Goal: Information Seeking & Learning: Learn about a topic

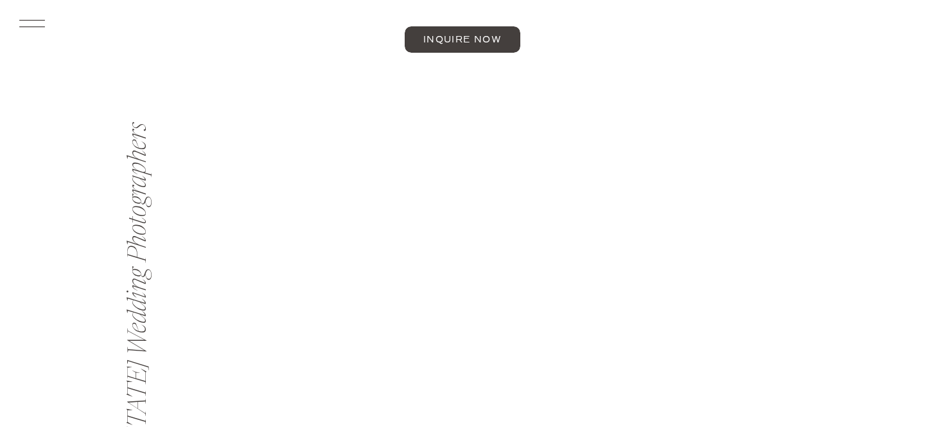
scroll to position [689, 0]
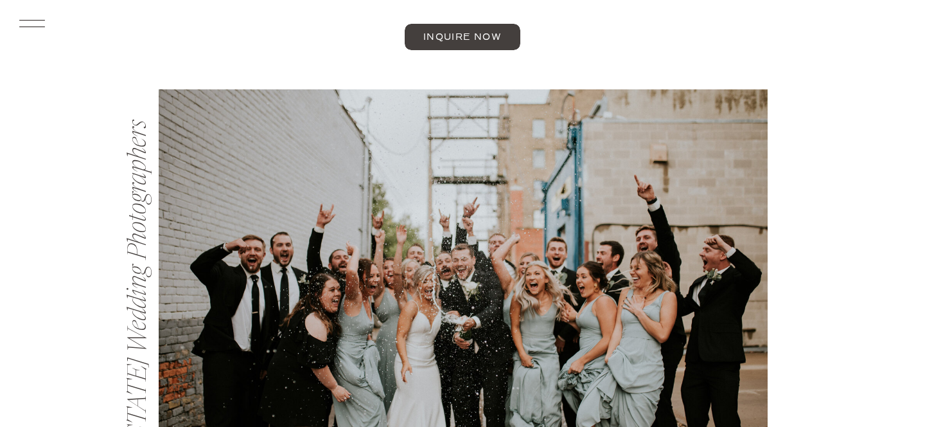
click at [34, 22] on icon at bounding box center [31, 23] width 33 height 35
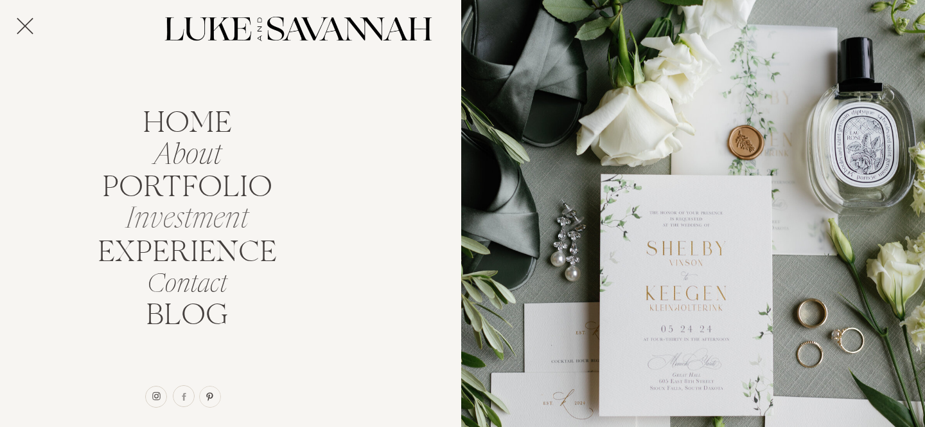
click at [184, 225] on nav "Investment" at bounding box center [186, 214] width 137 height 24
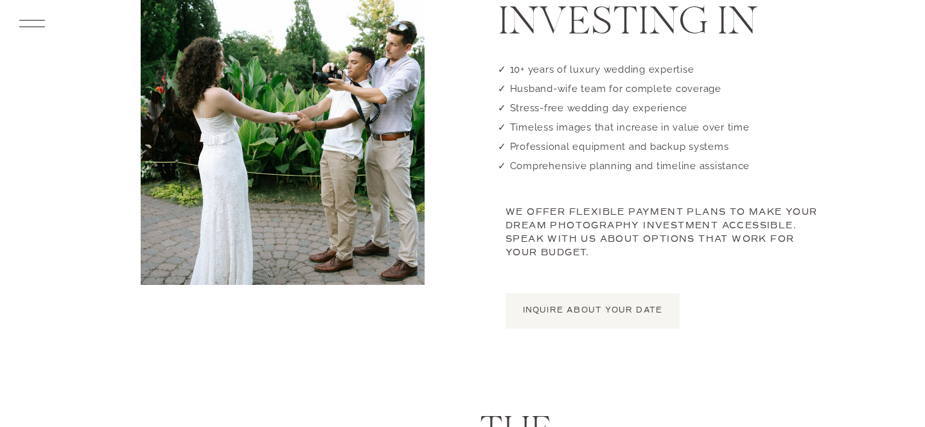
scroll to position [805, 0]
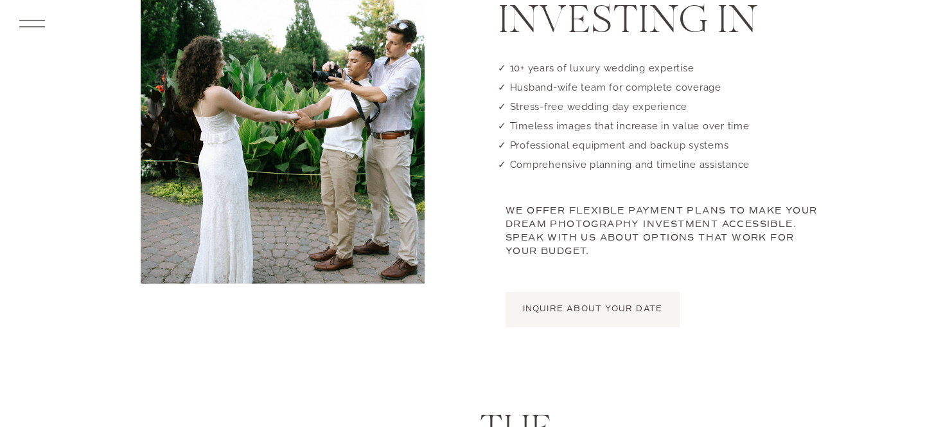
click at [573, 305] on p "INQUIRE ABOUT YOUR DATE" at bounding box center [593, 309] width 174 height 12
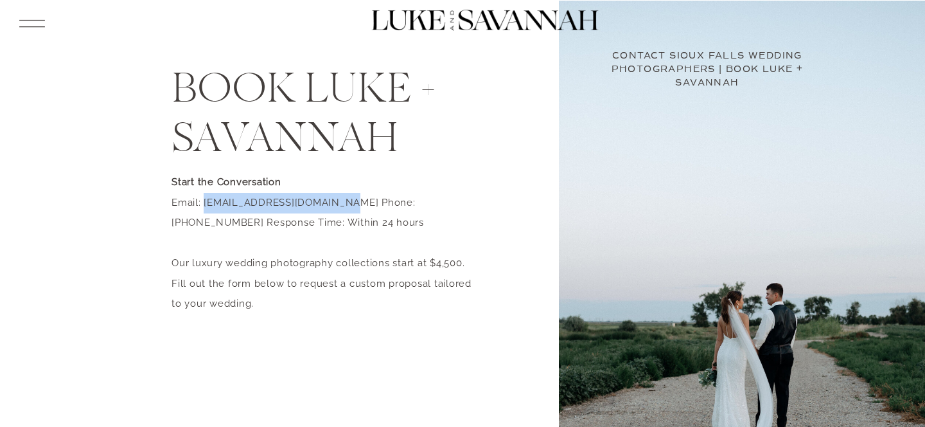
drag, startPoint x: 203, startPoint y: 202, endPoint x: 343, endPoint y: 202, distance: 140.1
click at [343, 202] on p "Start the Conversation Email: [EMAIL_ADDRESS][DOMAIN_NAME] Phone: [PHONE_NUMBER…" at bounding box center [326, 246] width 308 height 149
copy p "[EMAIL_ADDRESS][DOMAIN_NAME]"
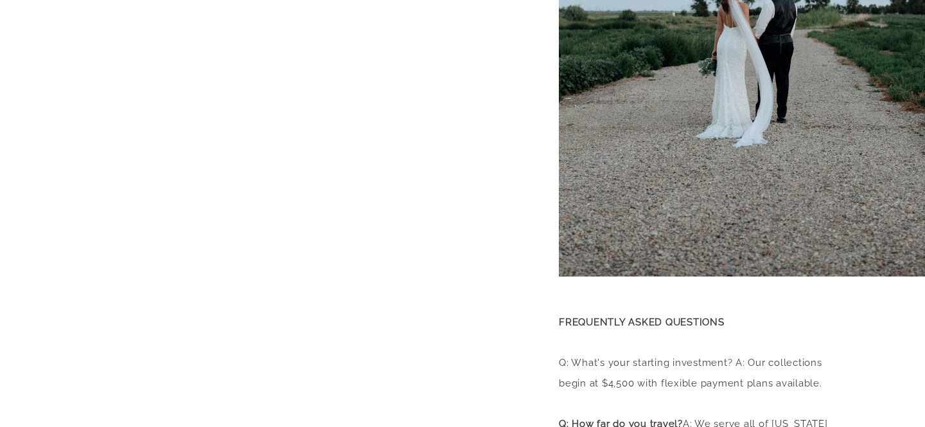
scroll to position [321, 0]
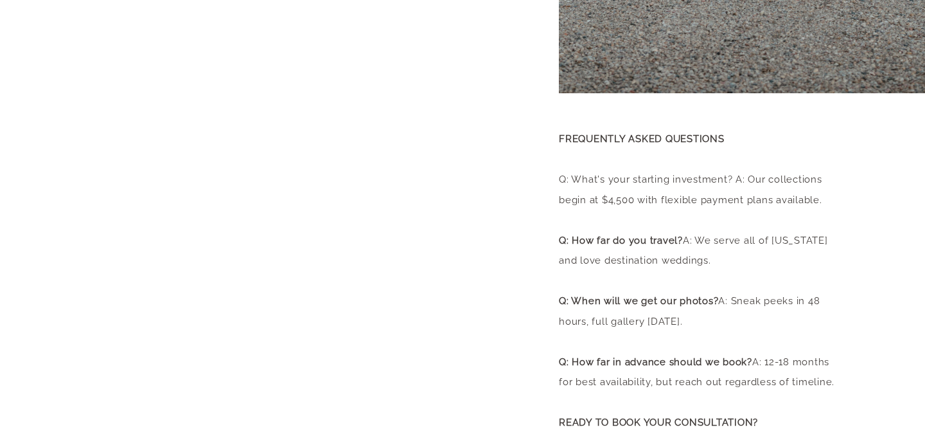
scroll to position [497, 0]
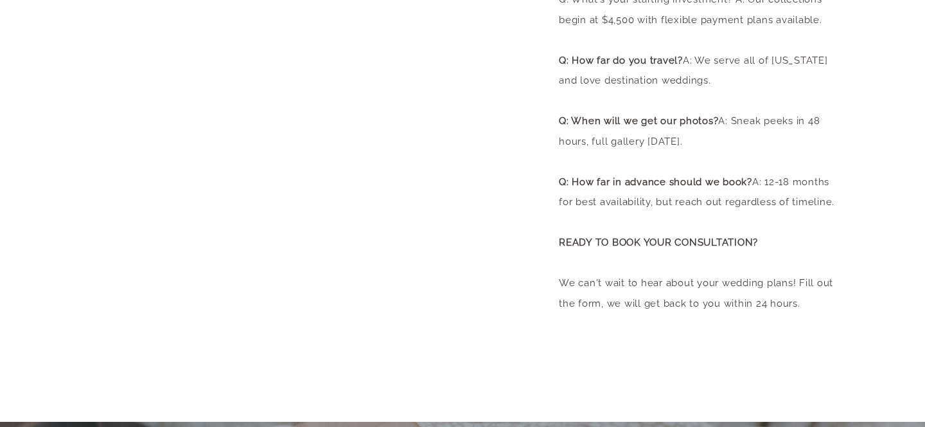
scroll to position [675, 0]
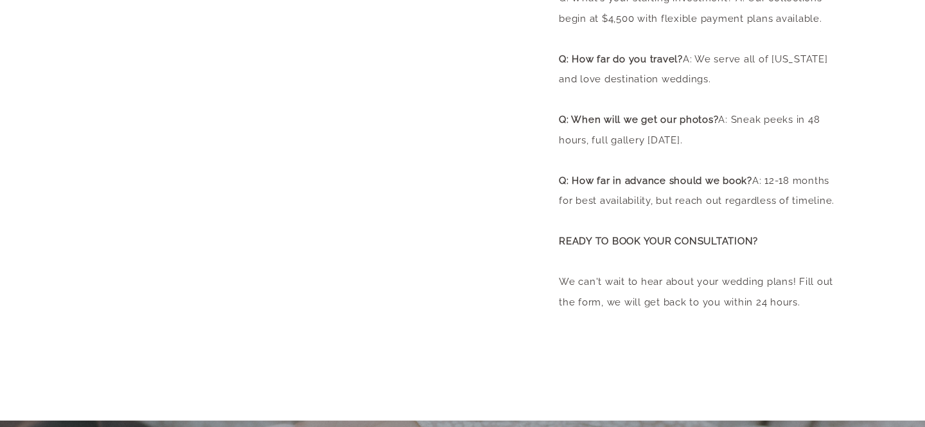
click at [143, 241] on div "home About portfolio Investment EXPERIENCE Contact BLOG arrow INQUIRE Book Luke…" at bounding box center [462, 299] width 925 height 1948
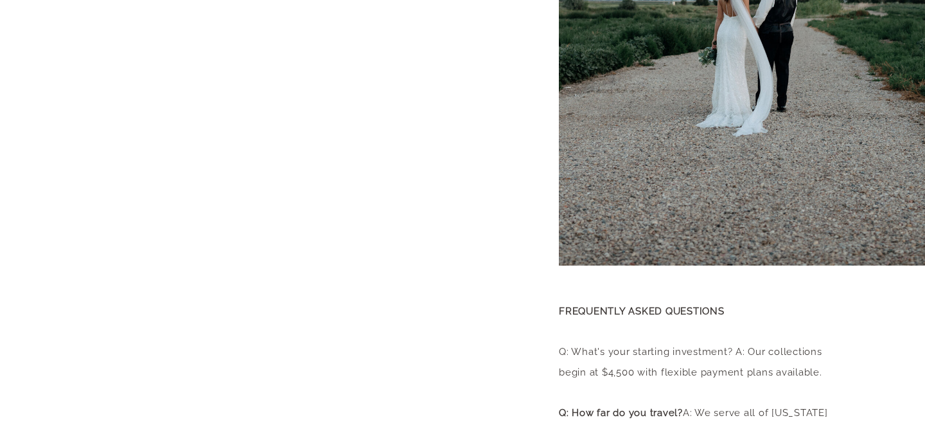
scroll to position [0, 0]
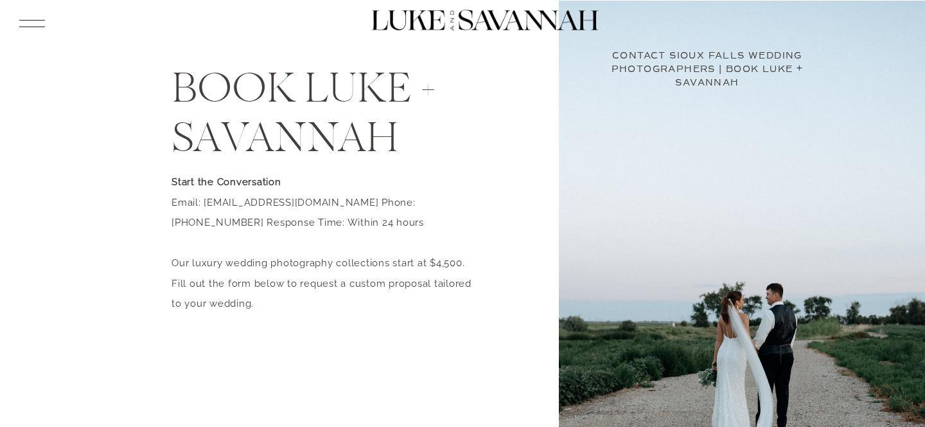
click at [37, 21] on icon at bounding box center [31, 23] width 33 height 35
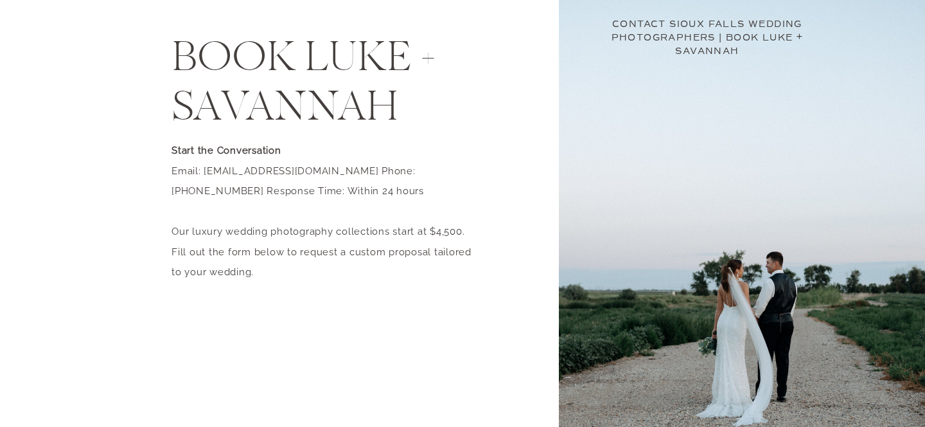
scroll to position [62, 0]
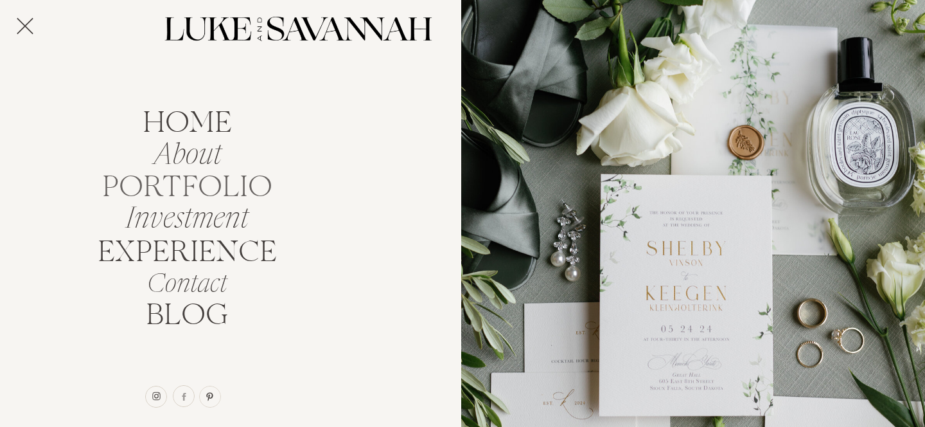
click at [206, 184] on nav "portfolio" at bounding box center [187, 184] width 182 height 24
click at [34, 24] on icon at bounding box center [25, 25] width 28 height 35
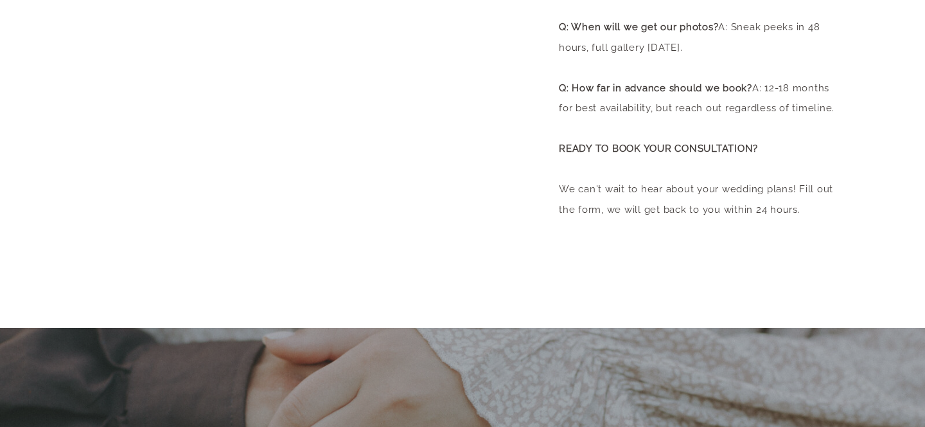
scroll to position [736, 0]
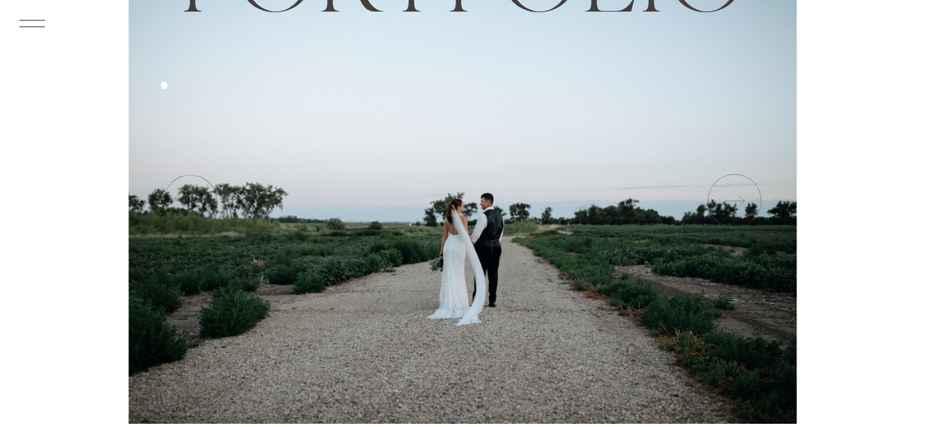
scroll to position [166, 0]
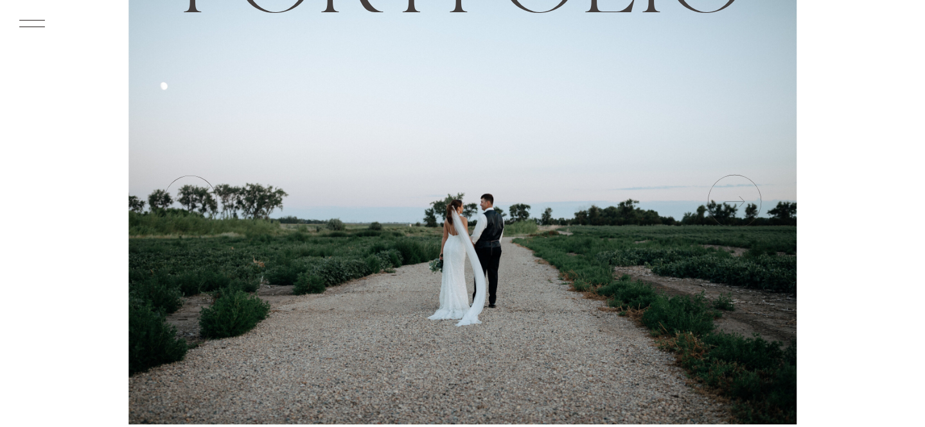
click at [737, 210] on icon at bounding box center [734, 202] width 64 height 64
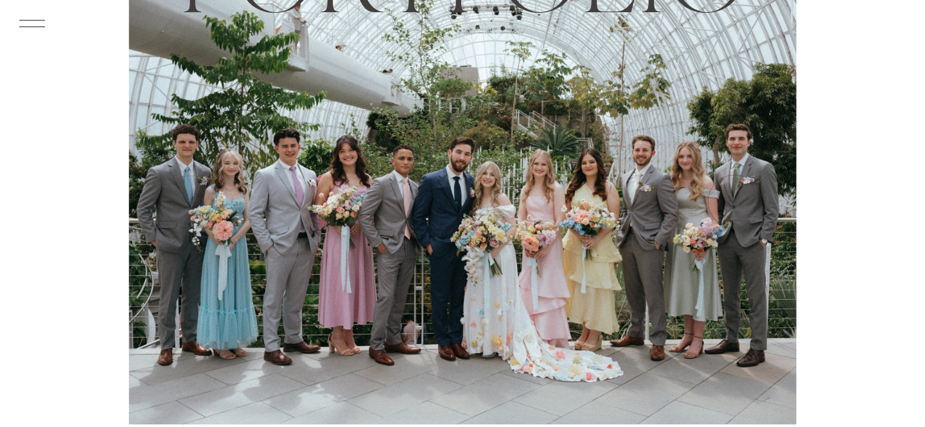
click at [737, 210] on icon at bounding box center [734, 202] width 64 height 64
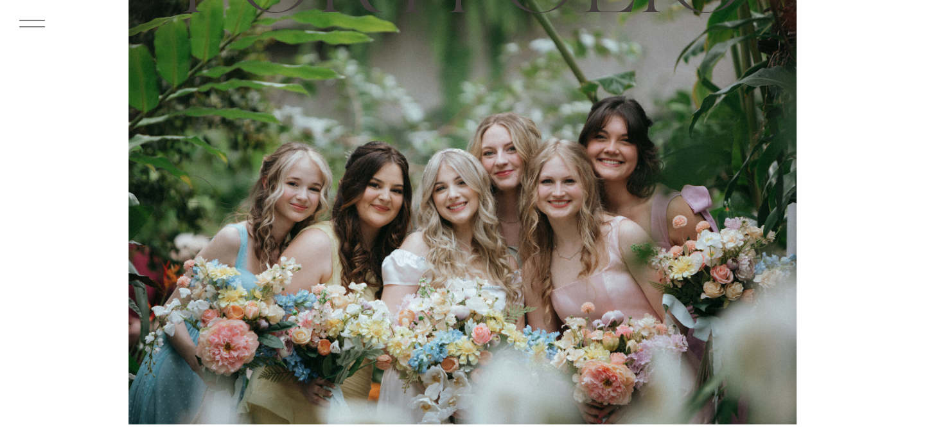
click at [737, 210] on icon at bounding box center [734, 202] width 64 height 64
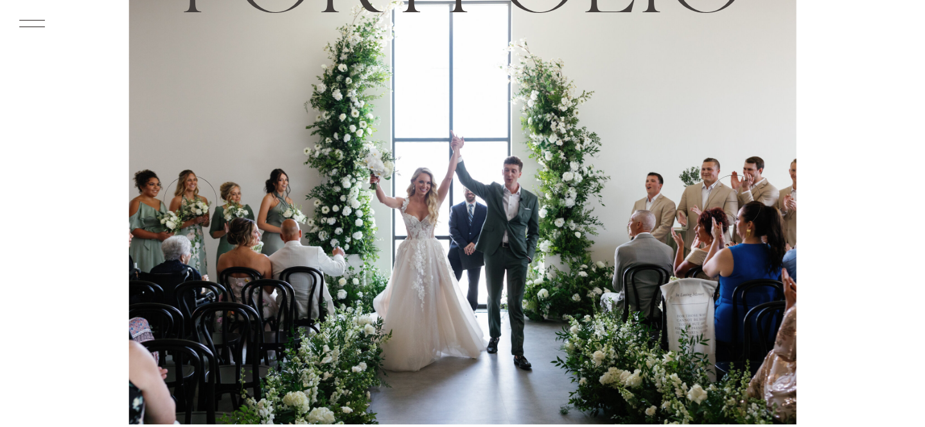
click at [737, 210] on icon at bounding box center [734, 202] width 64 height 64
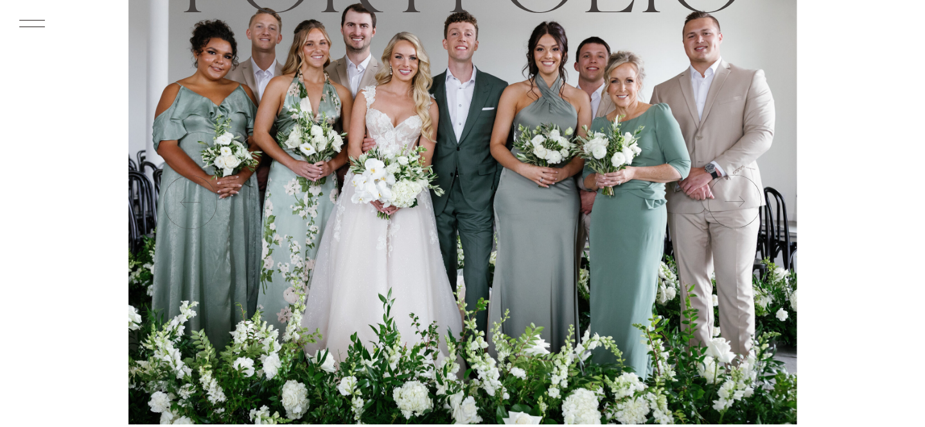
click at [737, 210] on icon at bounding box center [734, 202] width 64 height 64
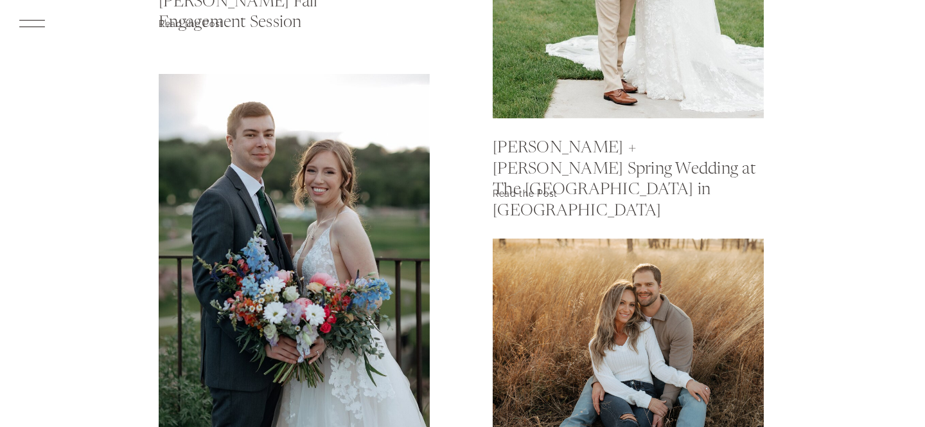
scroll to position [1177, 0]
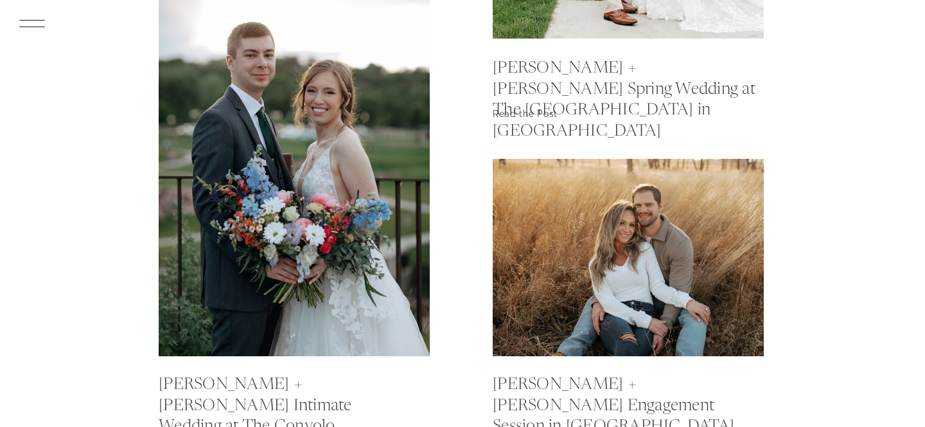
click at [309, 265] on div at bounding box center [294, 175] width 271 height 362
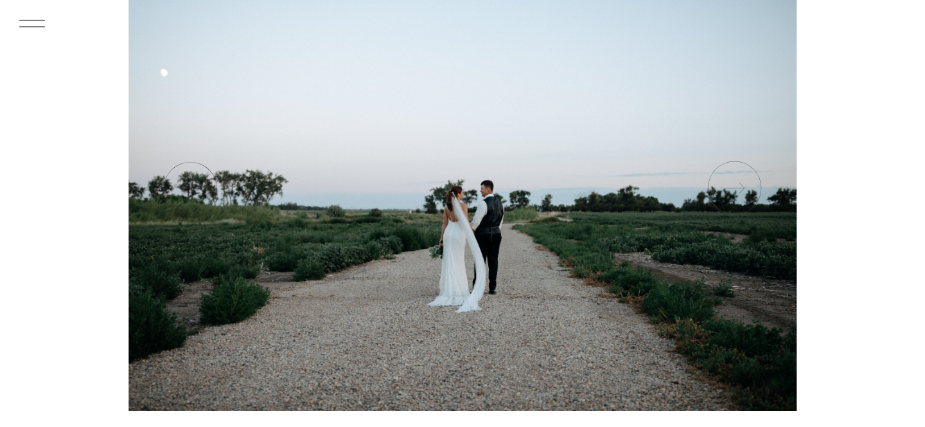
scroll to position [186, 0]
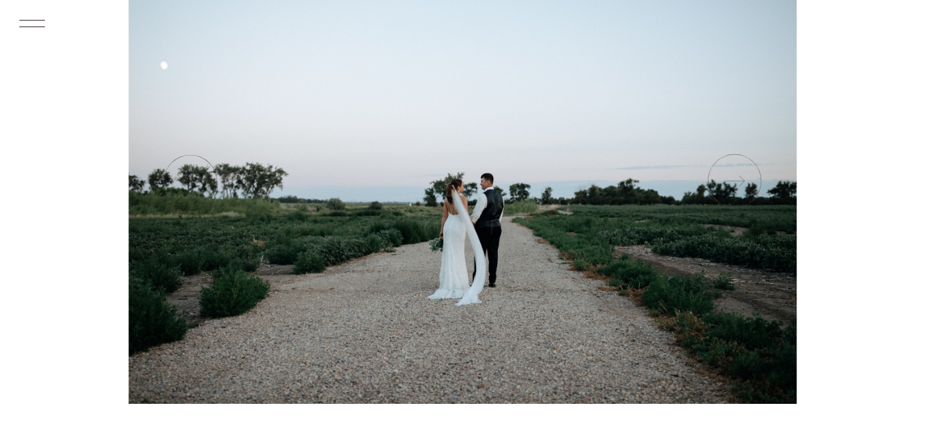
click at [729, 198] on icon at bounding box center [734, 181] width 64 height 64
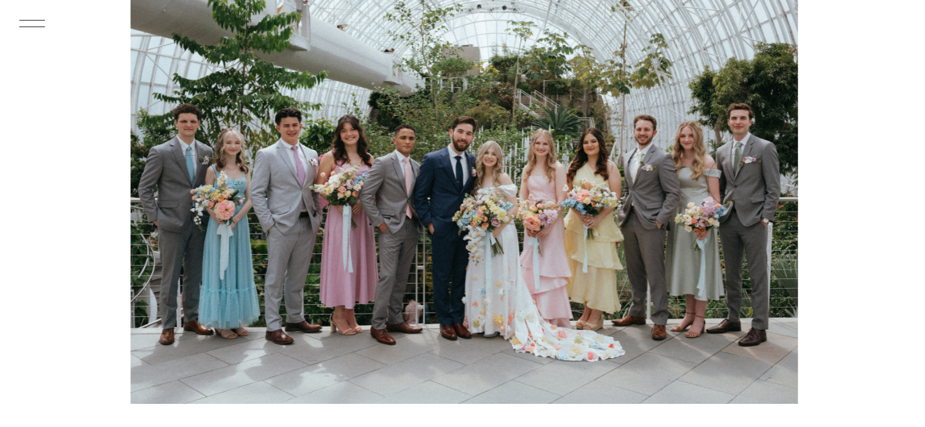
click at [729, 198] on icon at bounding box center [734, 181] width 64 height 64
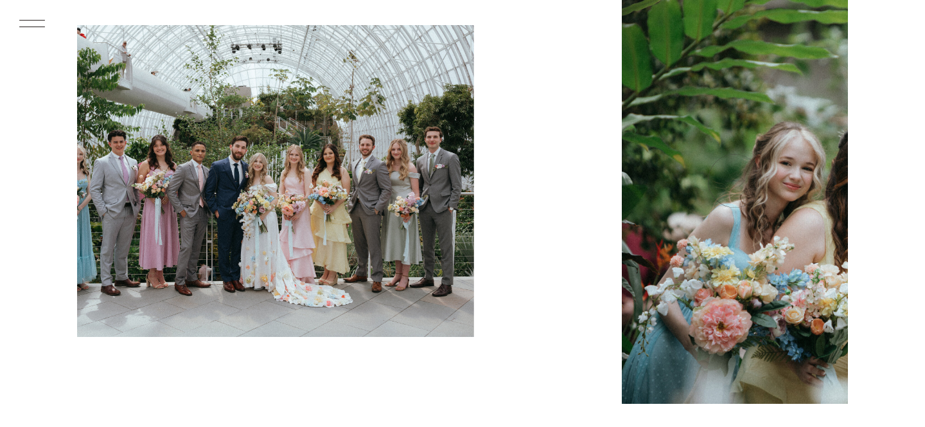
click at [729, 198] on icon at bounding box center [734, 181] width 64 height 64
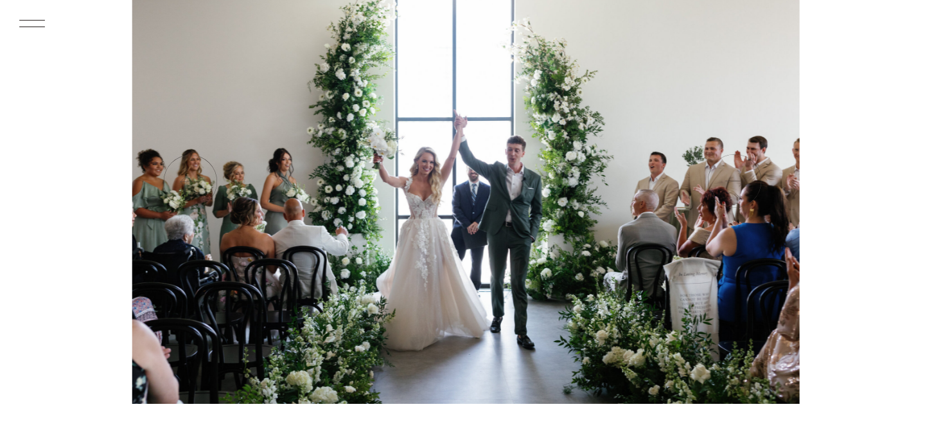
click at [729, 198] on icon at bounding box center [734, 181] width 64 height 64
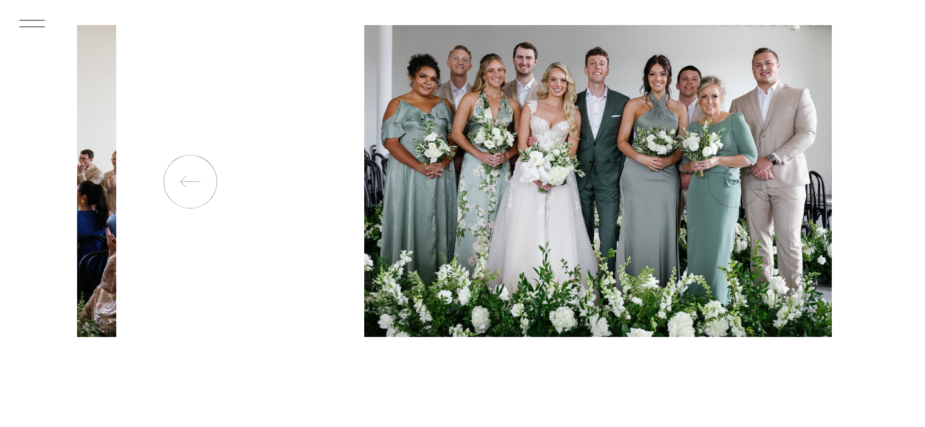
click at [729, 198] on icon at bounding box center [734, 181] width 64 height 64
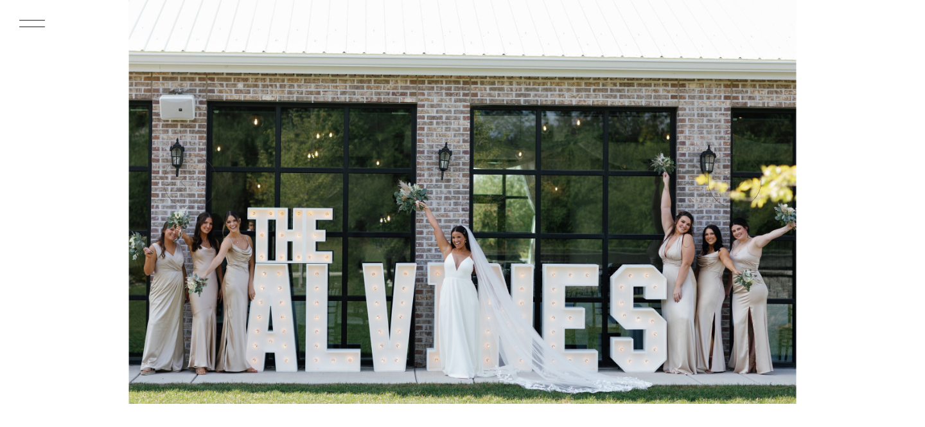
click at [729, 198] on icon at bounding box center [734, 181] width 64 height 64
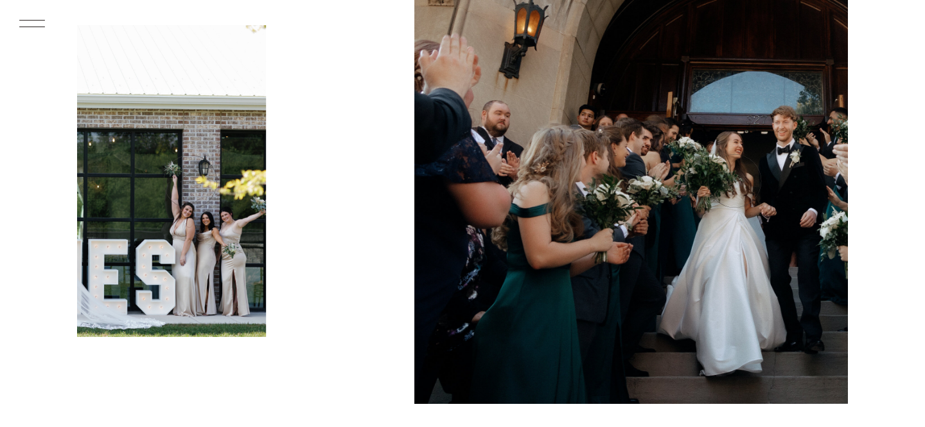
click at [729, 198] on icon at bounding box center [734, 181] width 64 height 64
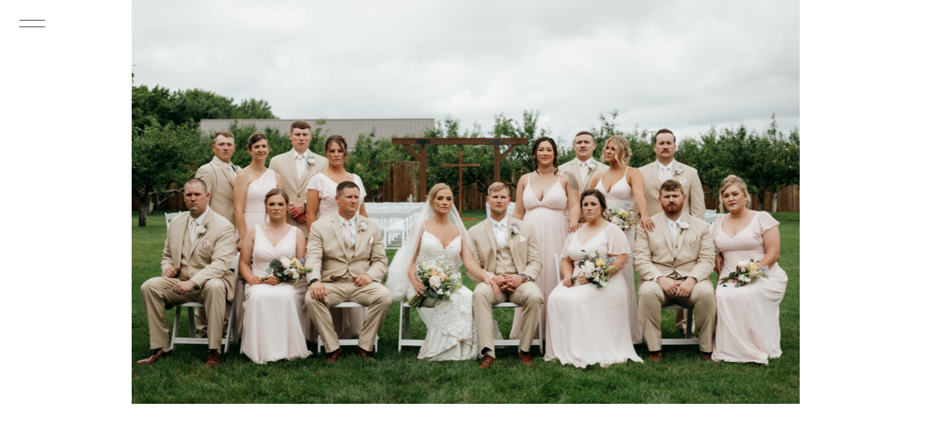
click at [729, 198] on icon at bounding box center [734, 181] width 64 height 64
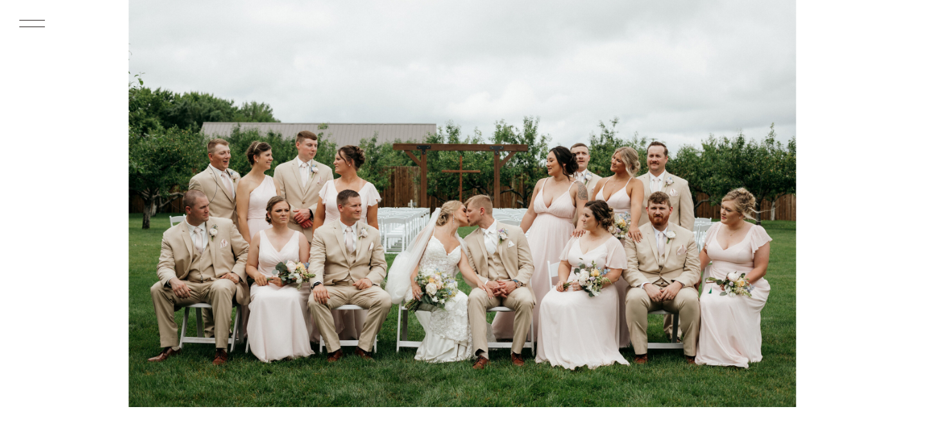
scroll to position [131, 0]
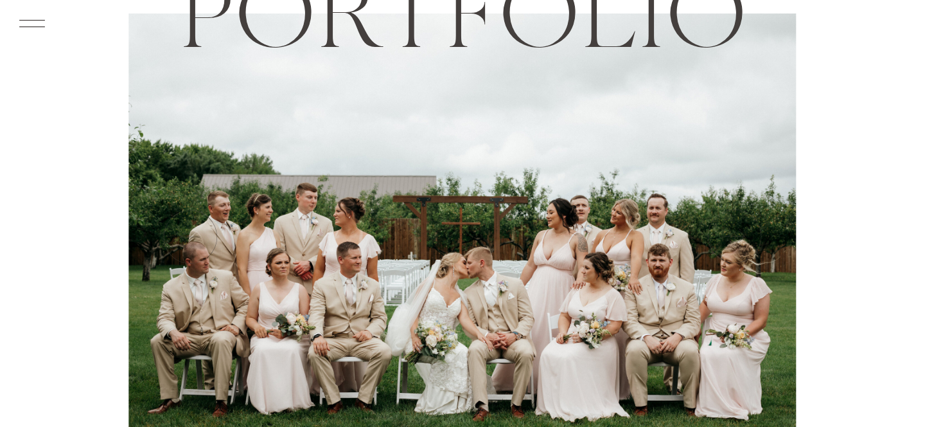
click at [727, 200] on img at bounding box center [463, 235] width 668 height 445
click at [758, 246] on icon at bounding box center [734, 236] width 64 height 64
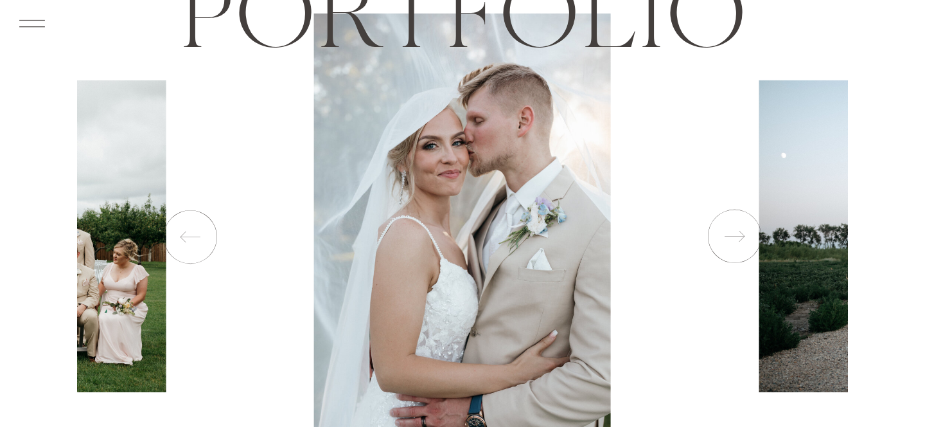
click at [743, 239] on icon at bounding box center [734, 236] width 64 height 64
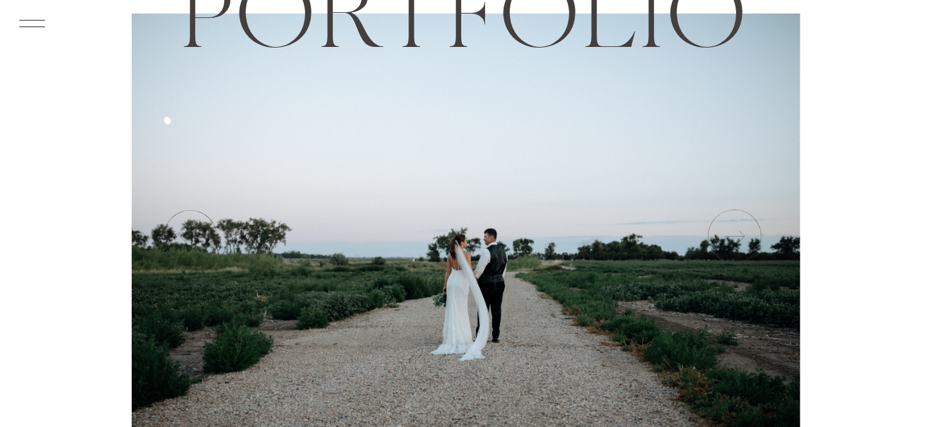
click at [743, 239] on icon at bounding box center [734, 236] width 64 height 64
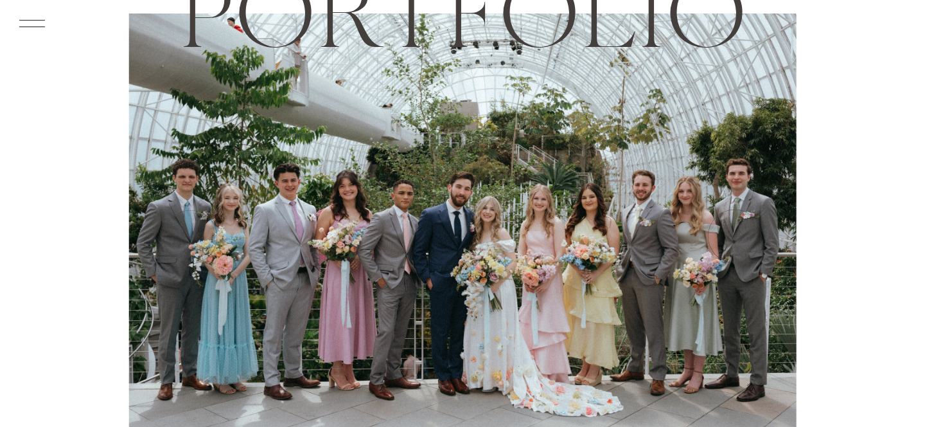
scroll to position [0, 0]
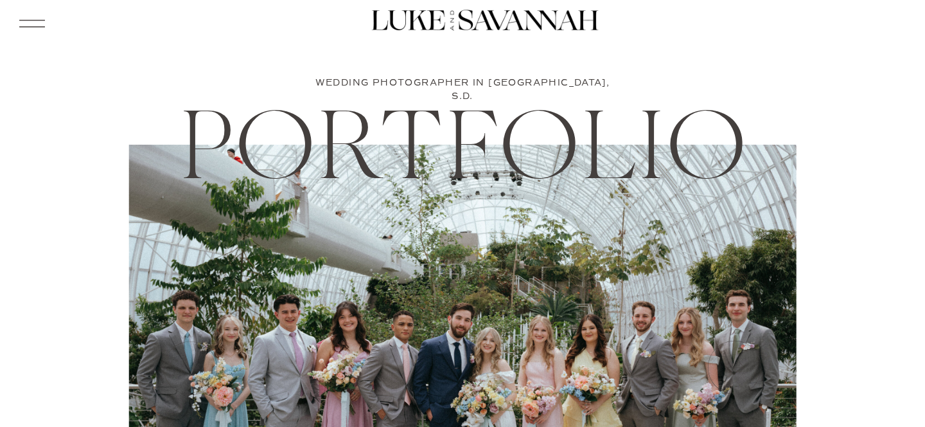
click at [35, 22] on icon at bounding box center [31, 23] width 33 height 35
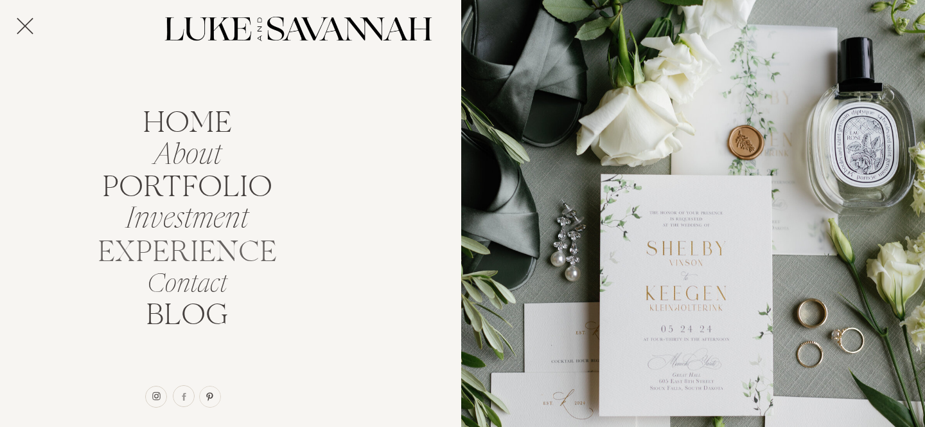
click at [190, 251] on nav "EXPERIENCE" at bounding box center [187, 248] width 190 height 24
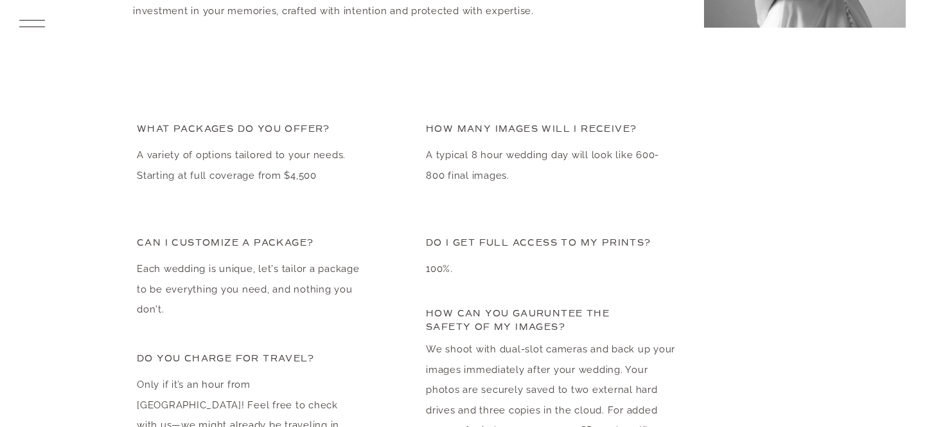
scroll to position [3052, 0]
click at [33, 30] on icon at bounding box center [31, 23] width 33 height 35
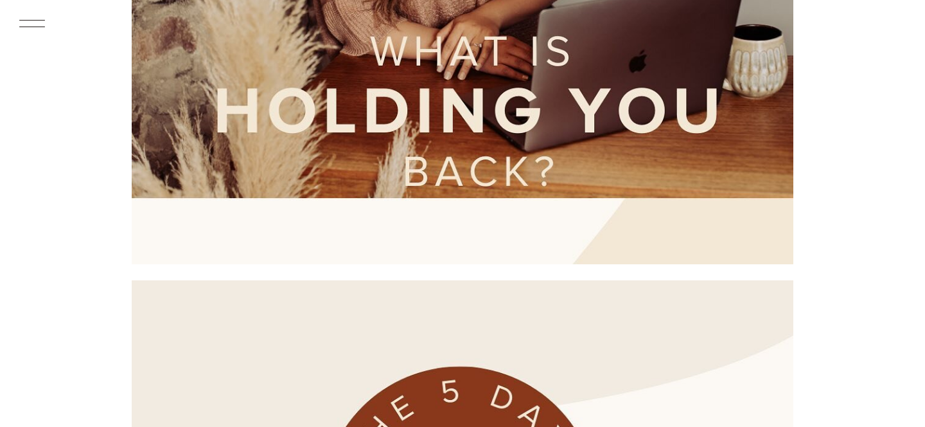
scroll to position [2357, 0]
